Goal: Check status: Check status

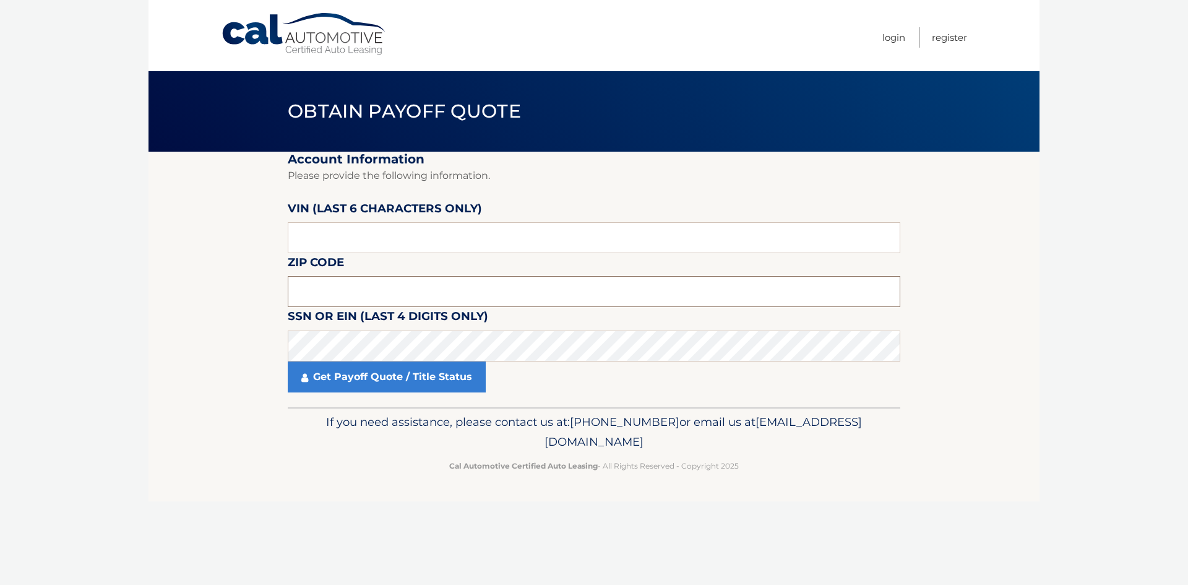
click at [306, 291] on input "text" at bounding box center [594, 291] width 613 height 31
type input "10708"
click at [473, 239] on input "text" at bounding box center [594, 237] width 613 height 31
type input "426045"
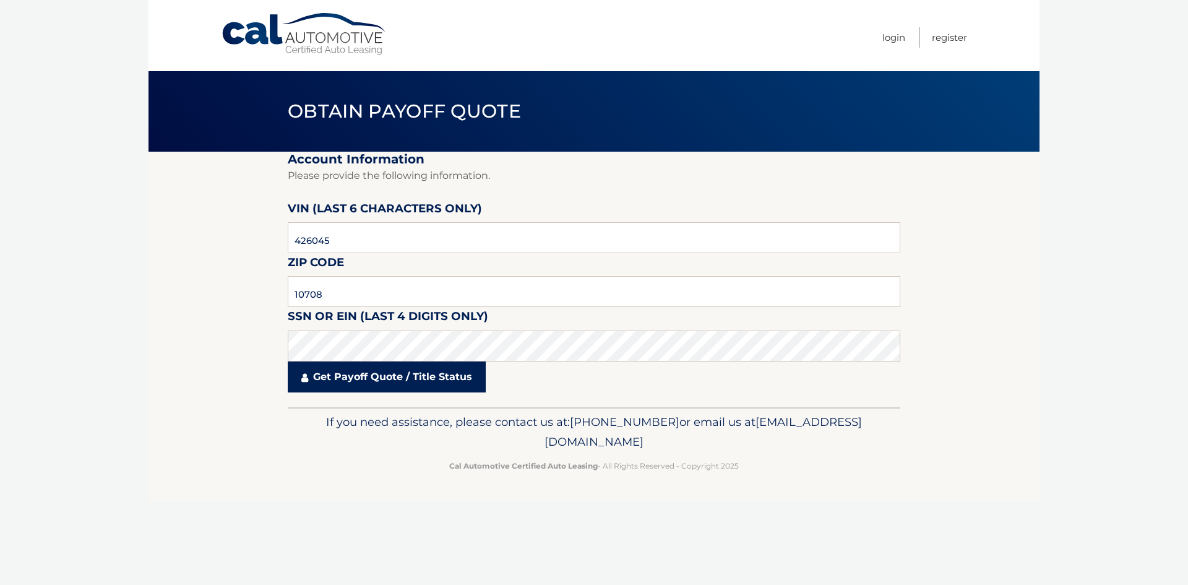
click at [345, 377] on link "Get Payoff Quote / Title Status" at bounding box center [387, 376] width 198 height 31
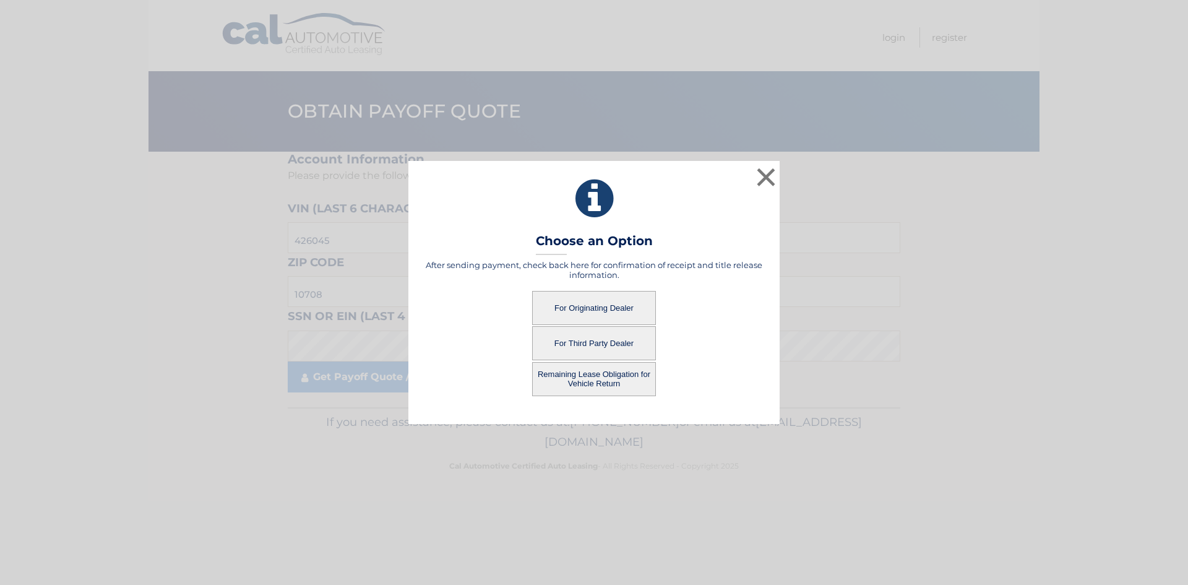
click at [593, 305] on button "For Originating Dealer" at bounding box center [594, 308] width 124 height 34
click at [590, 306] on button "For Originating Dealer" at bounding box center [594, 308] width 124 height 34
